Goal: Communication & Community: Answer question/provide support

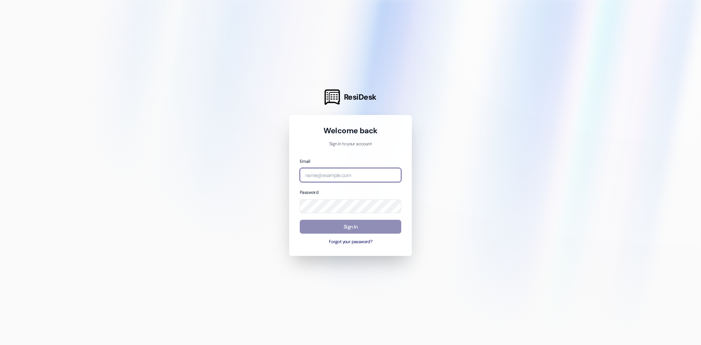
type input "[PERSON_NAME][EMAIL_ADDRESS][PERSON_NAME][DOMAIN_NAME]"
click at [331, 227] on button "Sign In" at bounding box center [351, 227] width 102 height 14
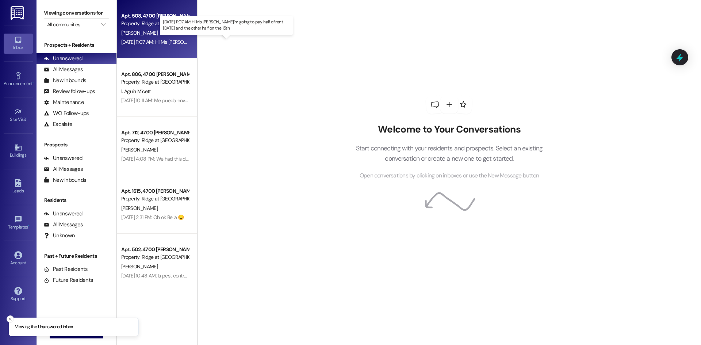
click at [173, 45] on div "[DATE] 11:07 AM: Hi Ms [PERSON_NAME]'m going to pay half of rent [DATE] and the…" at bounding box center [230, 42] width 218 height 7
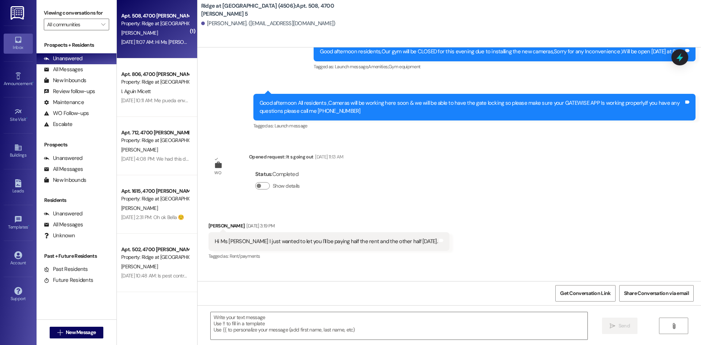
scroll to position [8014, 0]
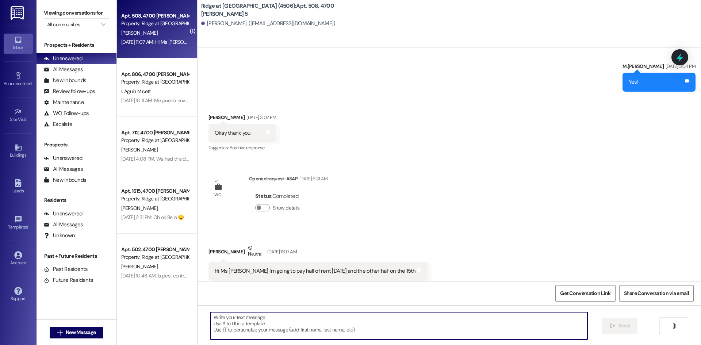
click at [230, 326] on textarea at bounding box center [399, 325] width 377 height 27
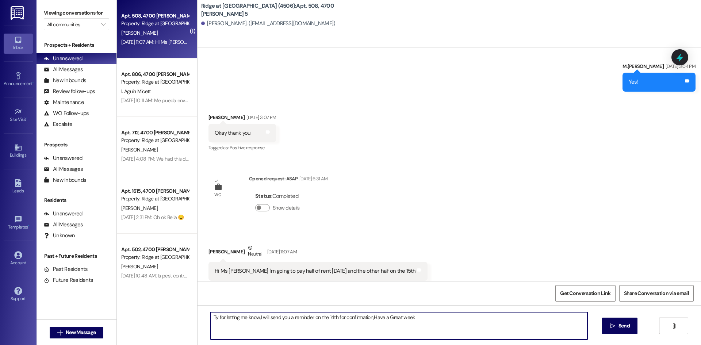
type textarea "Ty for letting me know,I will send you a reminder on the 14th for confirmation,…"
